Goal: Task Accomplishment & Management: Use online tool/utility

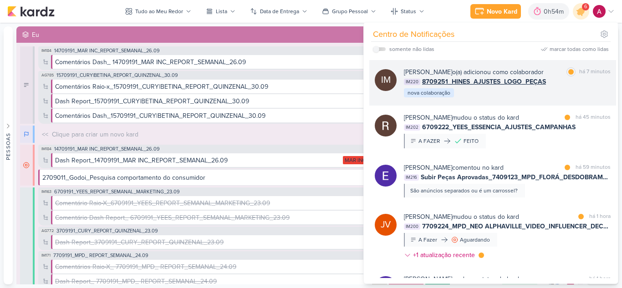
scroll to position [91, 0]
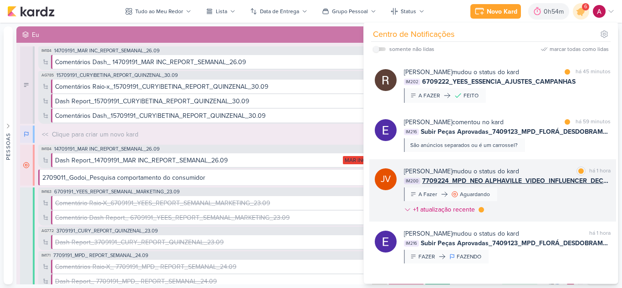
click at [546, 204] on div "[PERSON_NAME] mudou o status do kard marcar como lida há 1 hora IM200 7709224_M…" at bounding box center [507, 192] width 207 height 51
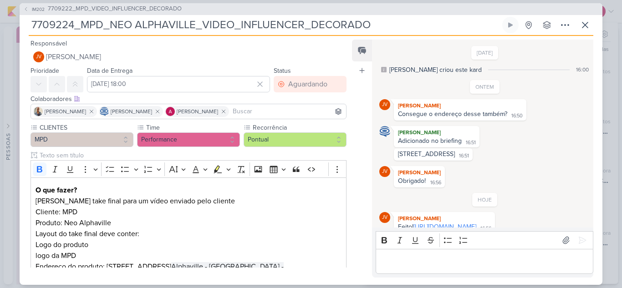
scroll to position [17, 0]
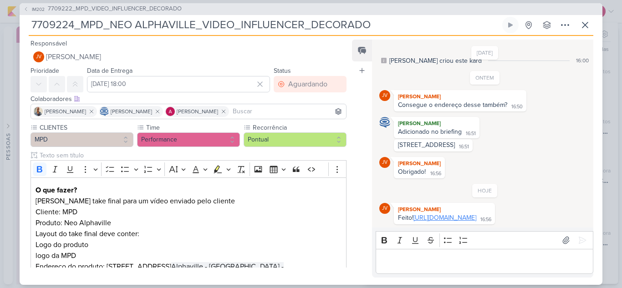
click at [433, 217] on link "[URL][DOMAIN_NAME]" at bounding box center [444, 218] width 63 height 8
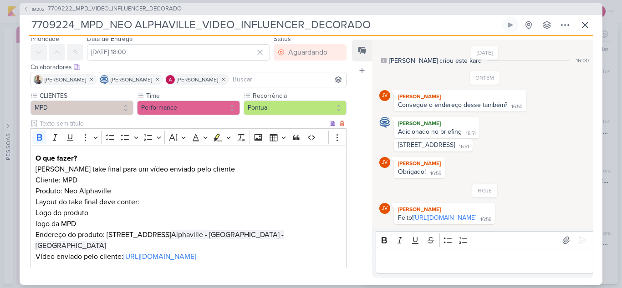
scroll to position [46, 0]
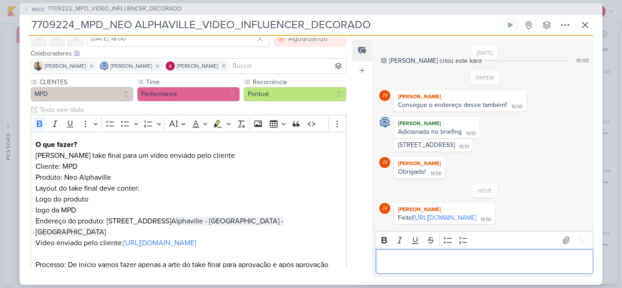
click at [431, 257] on p "Editor editing area: main" at bounding box center [484, 261] width 208 height 11
click at [578, 242] on icon at bounding box center [582, 240] width 9 height 9
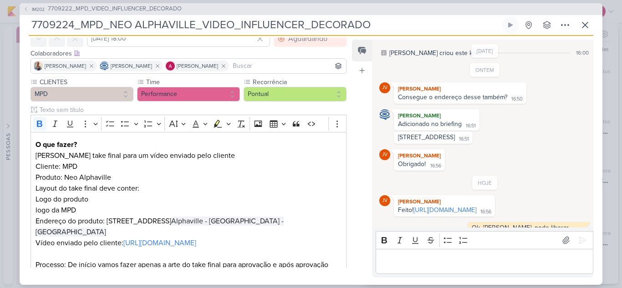
scroll to position [35, 0]
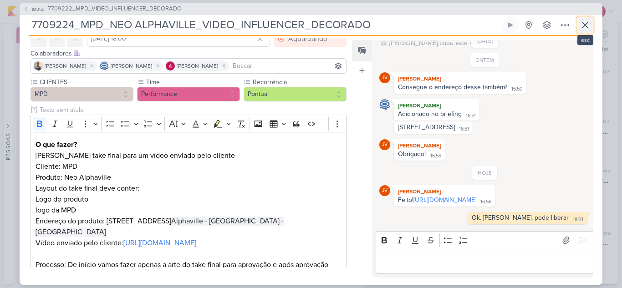
click at [587, 26] on icon at bounding box center [585, 25] width 11 height 11
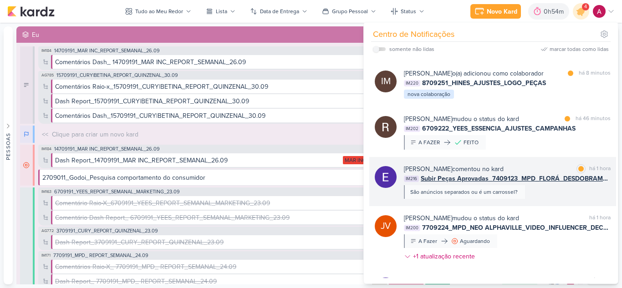
scroll to position [0, 0]
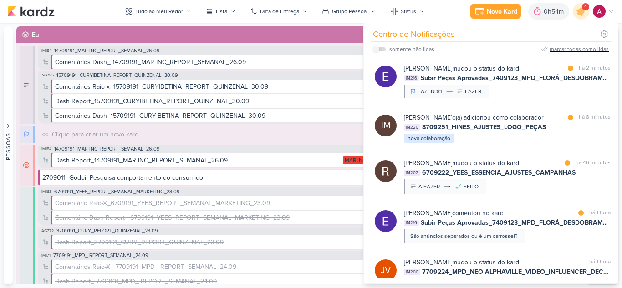
click at [571, 50] on div "marcar todas como lidas" at bounding box center [579, 49] width 59 height 8
click at [579, 17] on div at bounding box center [581, 11] width 23 height 23
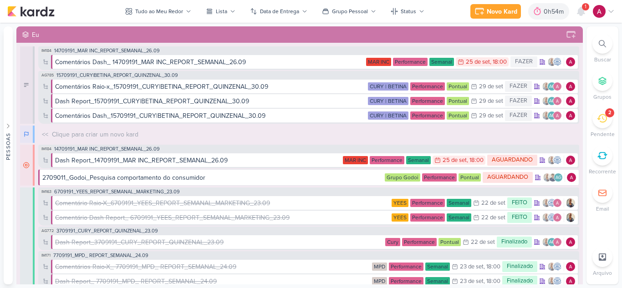
click at [604, 42] on icon at bounding box center [602, 43] width 7 height 7
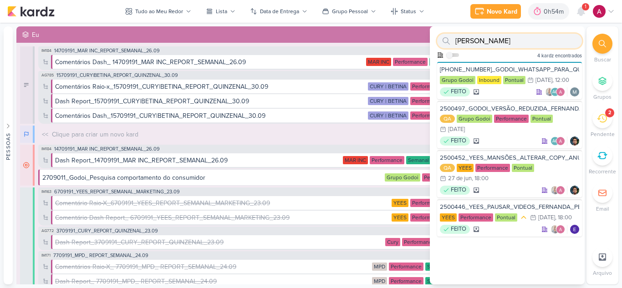
paste input "8708082"
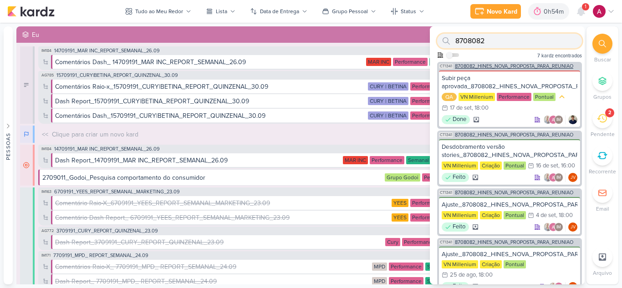
type input "8708082"
click at [501, 66] on span "8708082_HINES_NOVA_PROPOSTA_PARA_REUNIAO" at bounding box center [514, 66] width 118 height 5
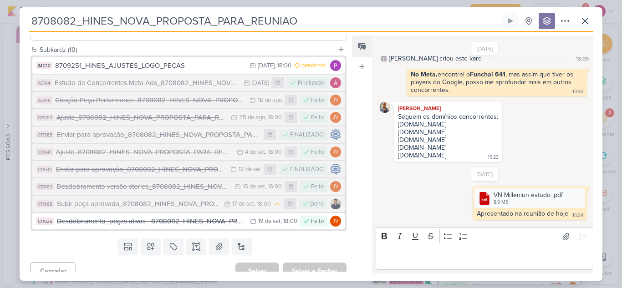
scroll to position [257, 0]
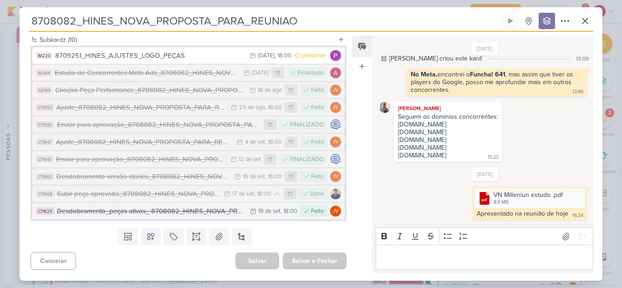
click at [178, 210] on div "Desdobramento_peças ativas_ 8708082_HINES_NOVA_PROPOSTA_PARA_REUNIAO" at bounding box center [151, 211] width 188 height 10
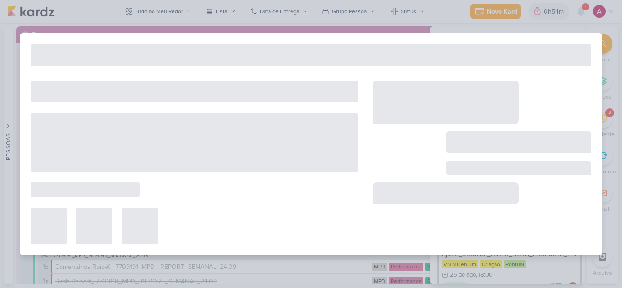
type input "Desdobramento_peças ativas_ 8708082_HINES_NOVA_PROPOSTA_PARA_REUNIAO"
type input "19 de setembro de 2025 às 18:00"
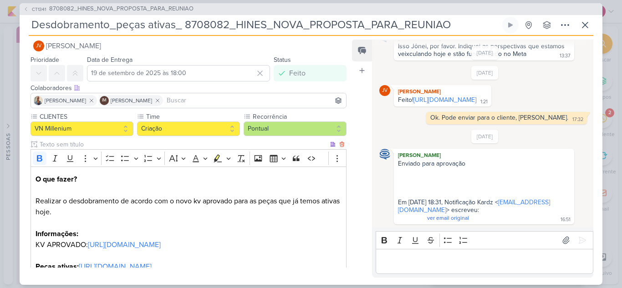
scroll to position [0, 0]
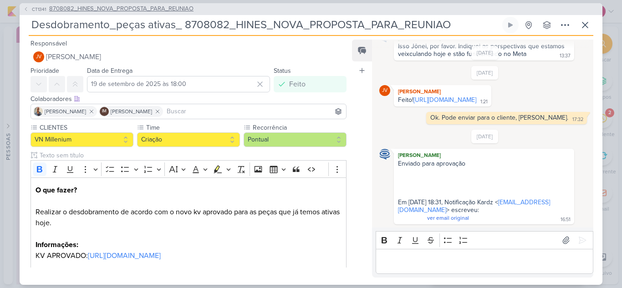
click at [69, 9] on span "8708082_HINES_NOVA_PROPOSTA_PARA_REUNIAO" at bounding box center [121, 9] width 144 height 9
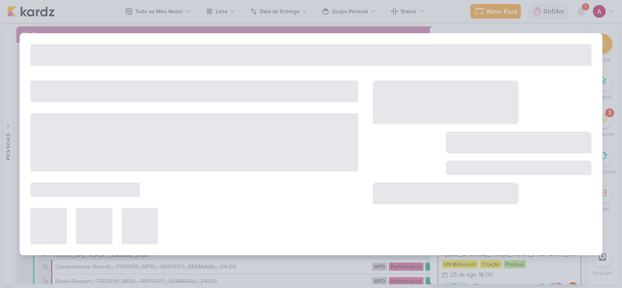
type input "8708082_HINES_NOVA_PROPOSTA_PARA_REUNIAO"
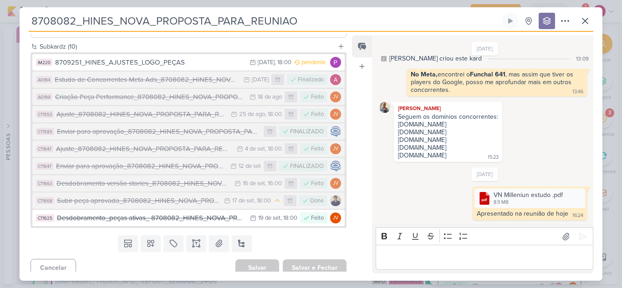
scroll to position [257, 0]
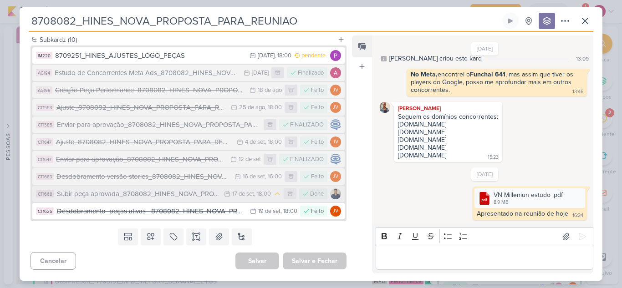
click at [181, 193] on div "Subir peça aprovada_8708082_HINES_NOVA_PROPOSTA_PARA_REUNIAO" at bounding box center [138, 194] width 163 height 10
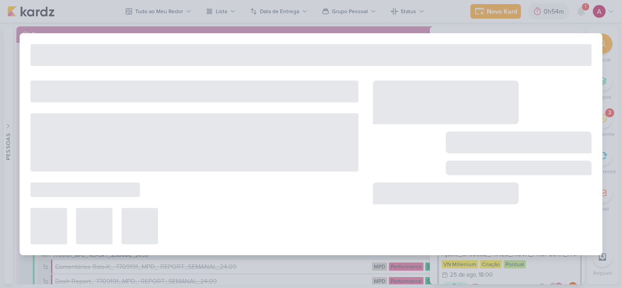
type input "Subir peça aprovada_8708082_HINES_NOVA_PROPOSTA_PARA_REUNIAO"
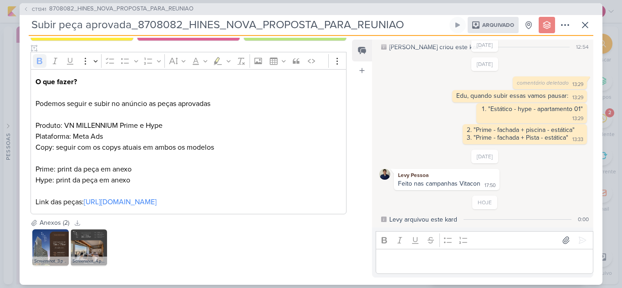
scroll to position [168, 0]
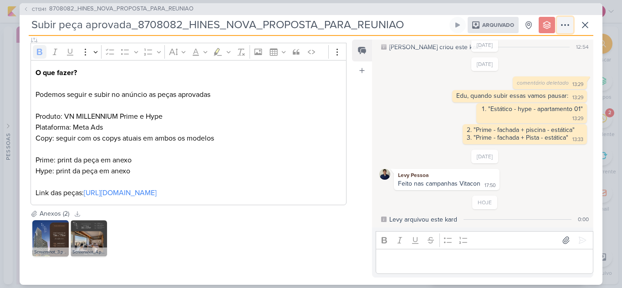
click at [569, 23] on icon at bounding box center [565, 25] width 11 height 11
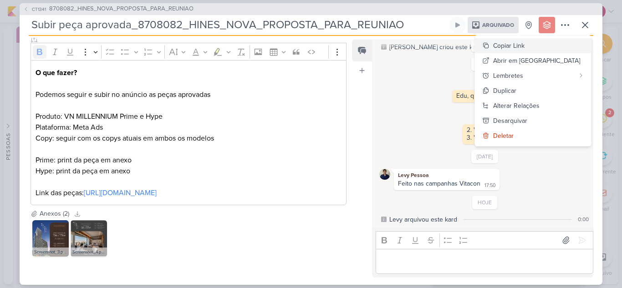
click at [524, 47] on div "Copiar Link" at bounding box center [508, 46] width 31 height 10
